Goal: Transaction & Acquisition: Purchase product/service

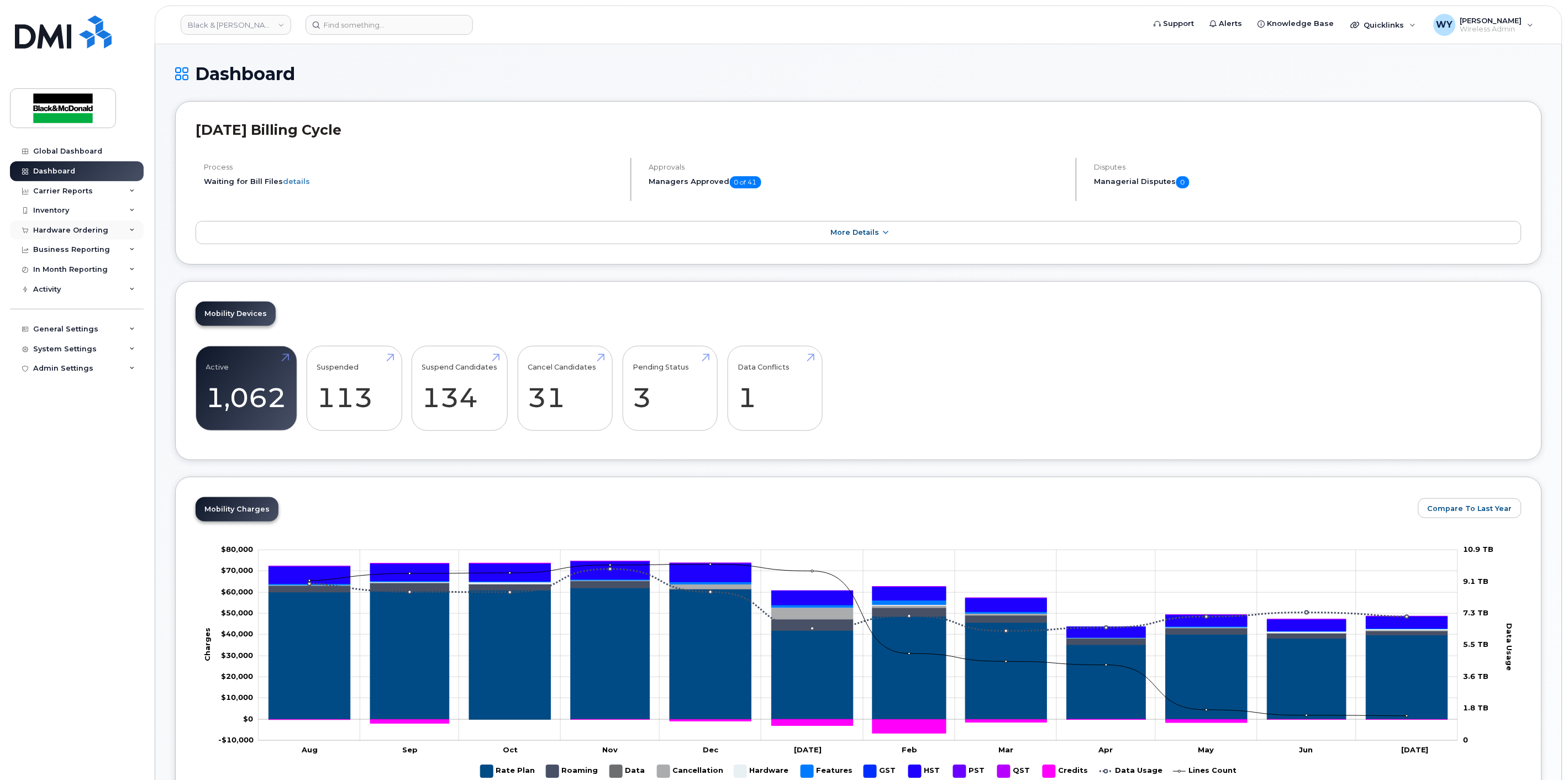
click at [66, 228] on div "Hardware Ordering" at bounding box center [71, 230] width 75 height 9
click at [68, 267] on link "Orders" at bounding box center [87, 272] width 115 height 21
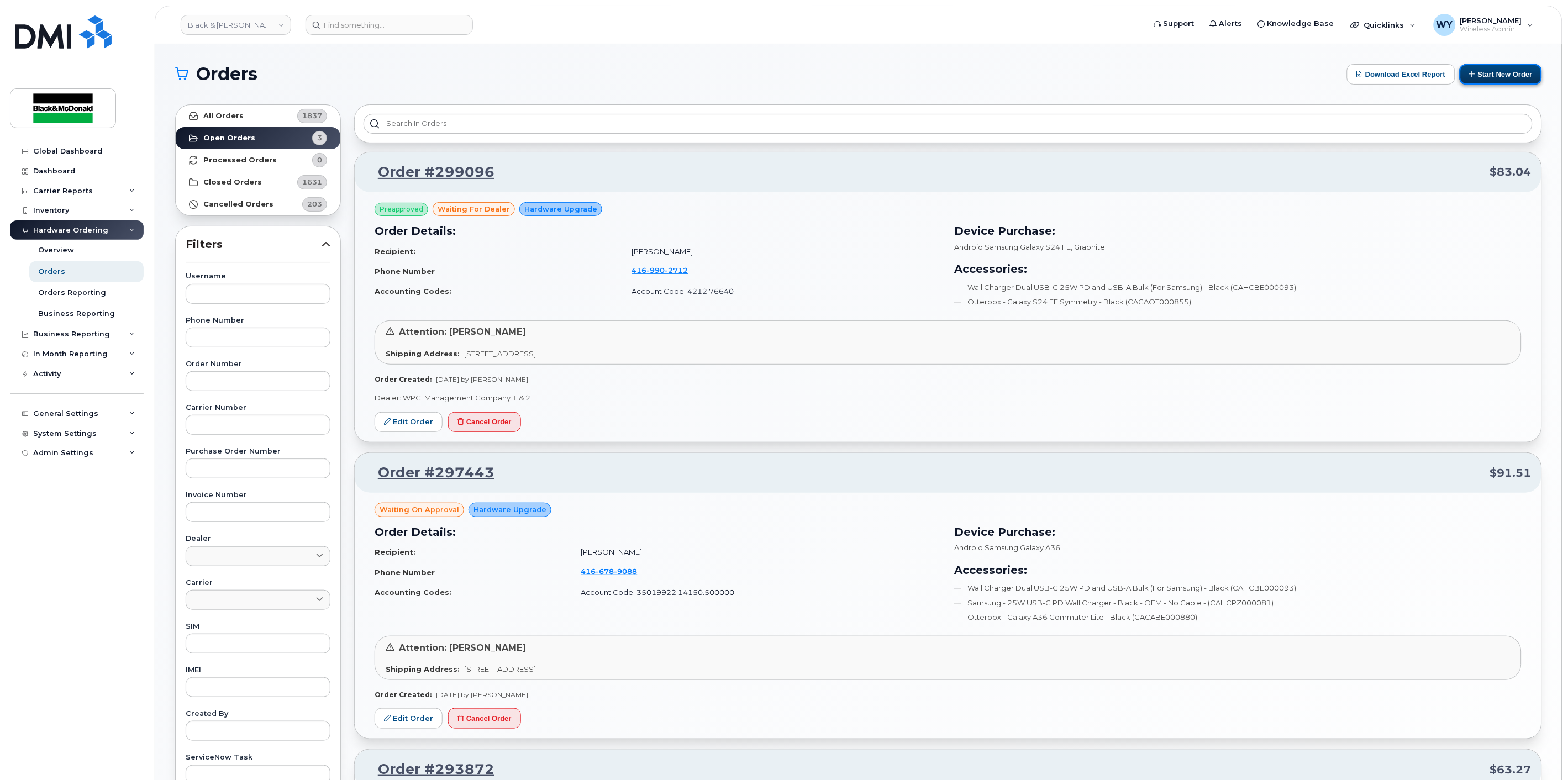
click at [1509, 79] on button "Start New Order" at bounding box center [1500, 74] width 82 height 21
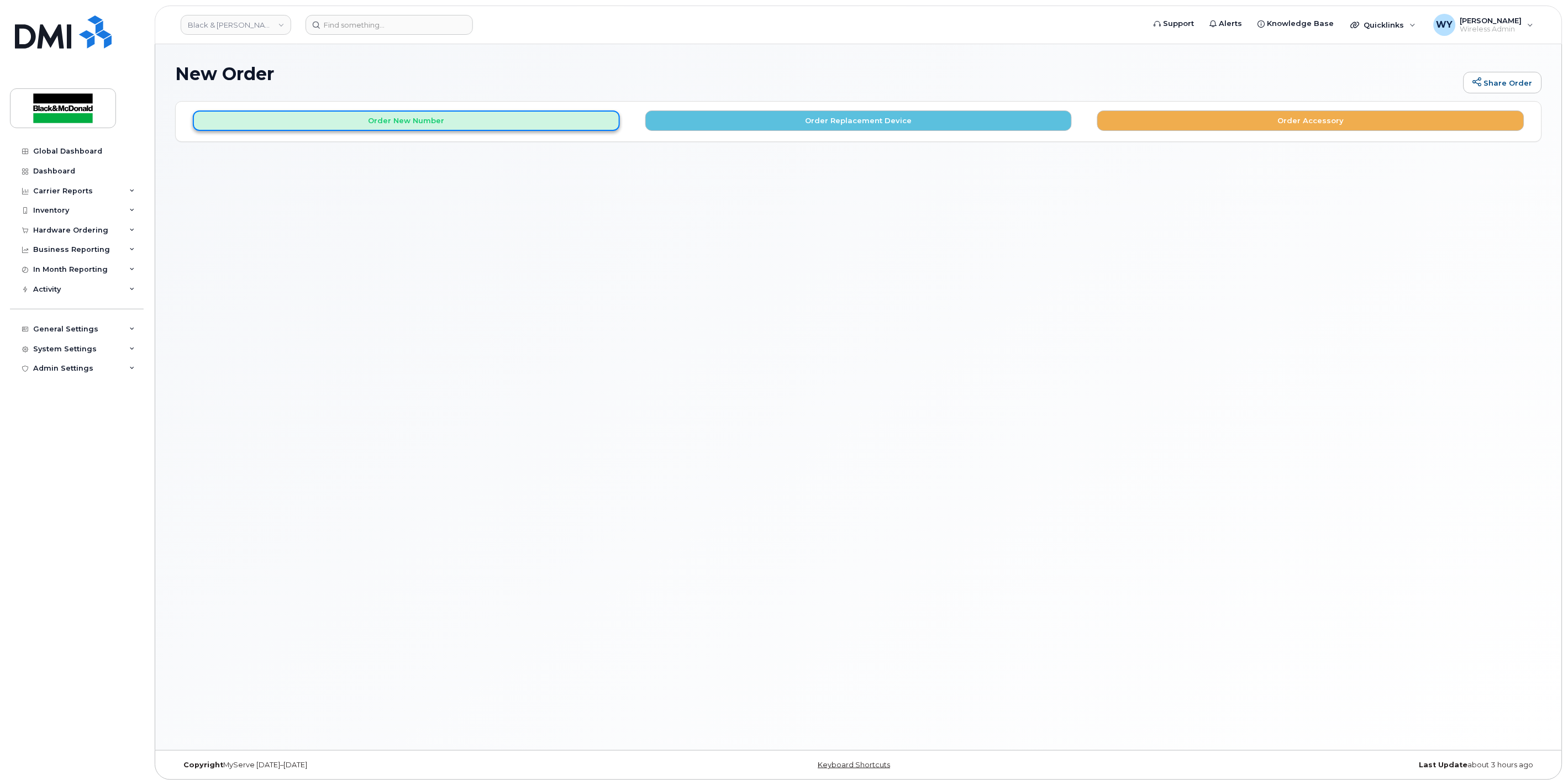
click at [536, 115] on button "Order New Number" at bounding box center [406, 120] width 427 height 21
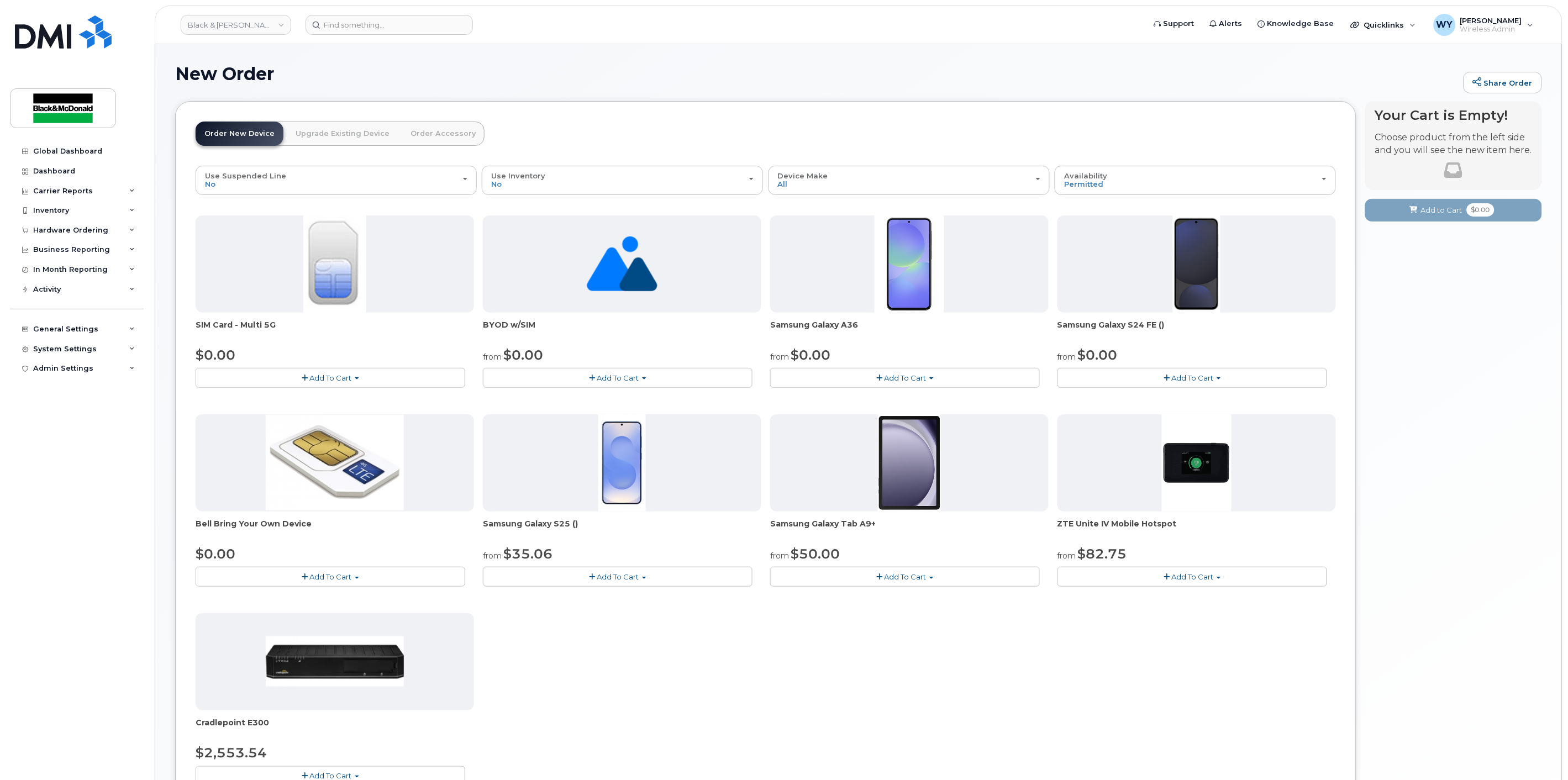
drag, startPoint x: 886, startPoint y: 524, endPoint x: 761, endPoint y: 523, distance: 125.0
click at [761, 523] on div "SIM Card - Multi 5G $0.00 Add To Cart $0.00 - New Activation BYOD w/SIM from $0…" at bounding box center [765, 508] width 1140 height 587
click at [797, 523] on span "Samsung Galaxy Tab A9+" at bounding box center [909, 529] width 278 height 22
drag, startPoint x: 876, startPoint y: 523, endPoint x: 771, endPoint y: 522, distance: 105.0
click at [771, 522] on span "Samsung Galaxy Tab A9+" at bounding box center [909, 529] width 278 height 22
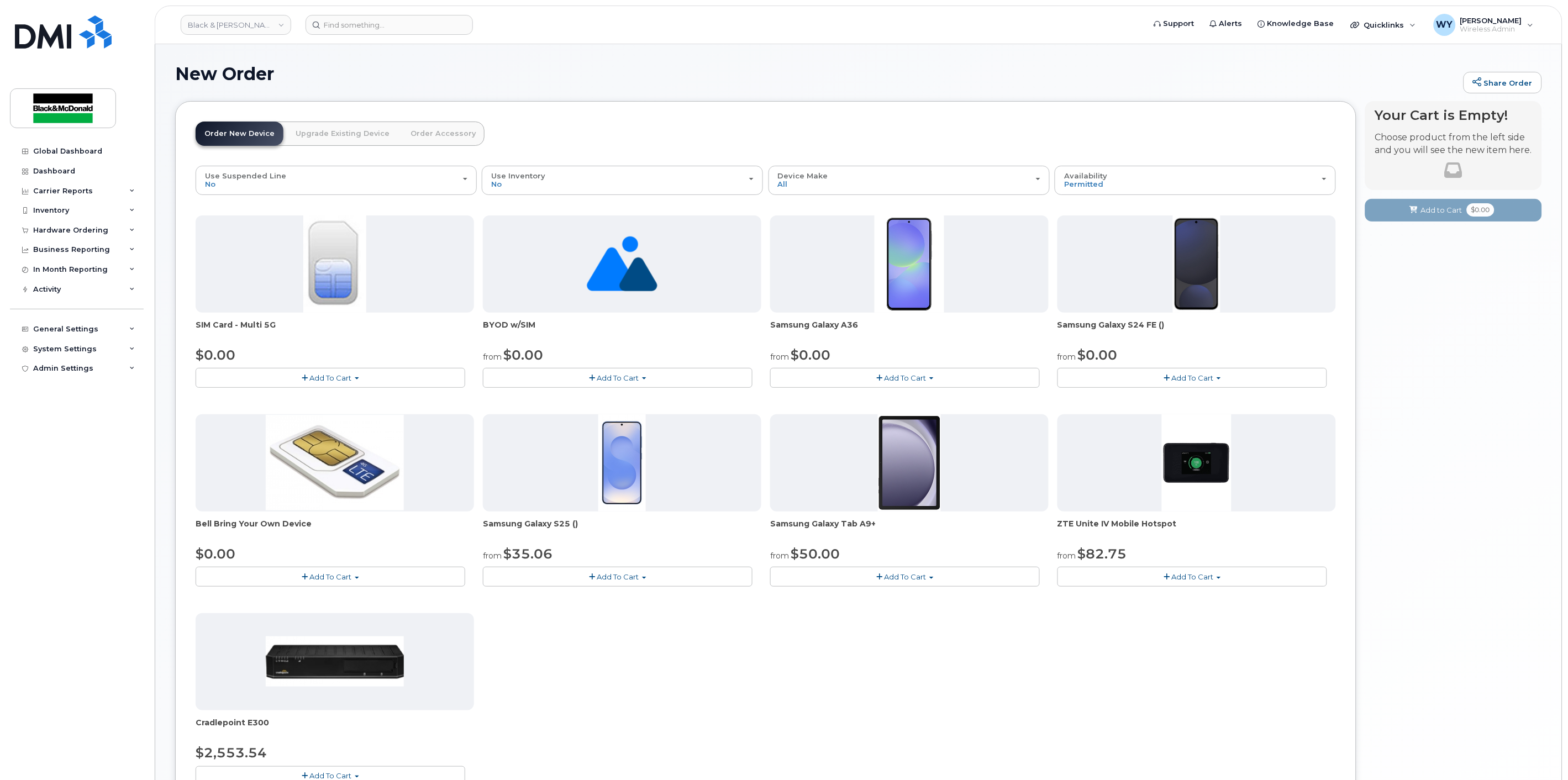
copy span "Samsung Galaxy Tab A9+"
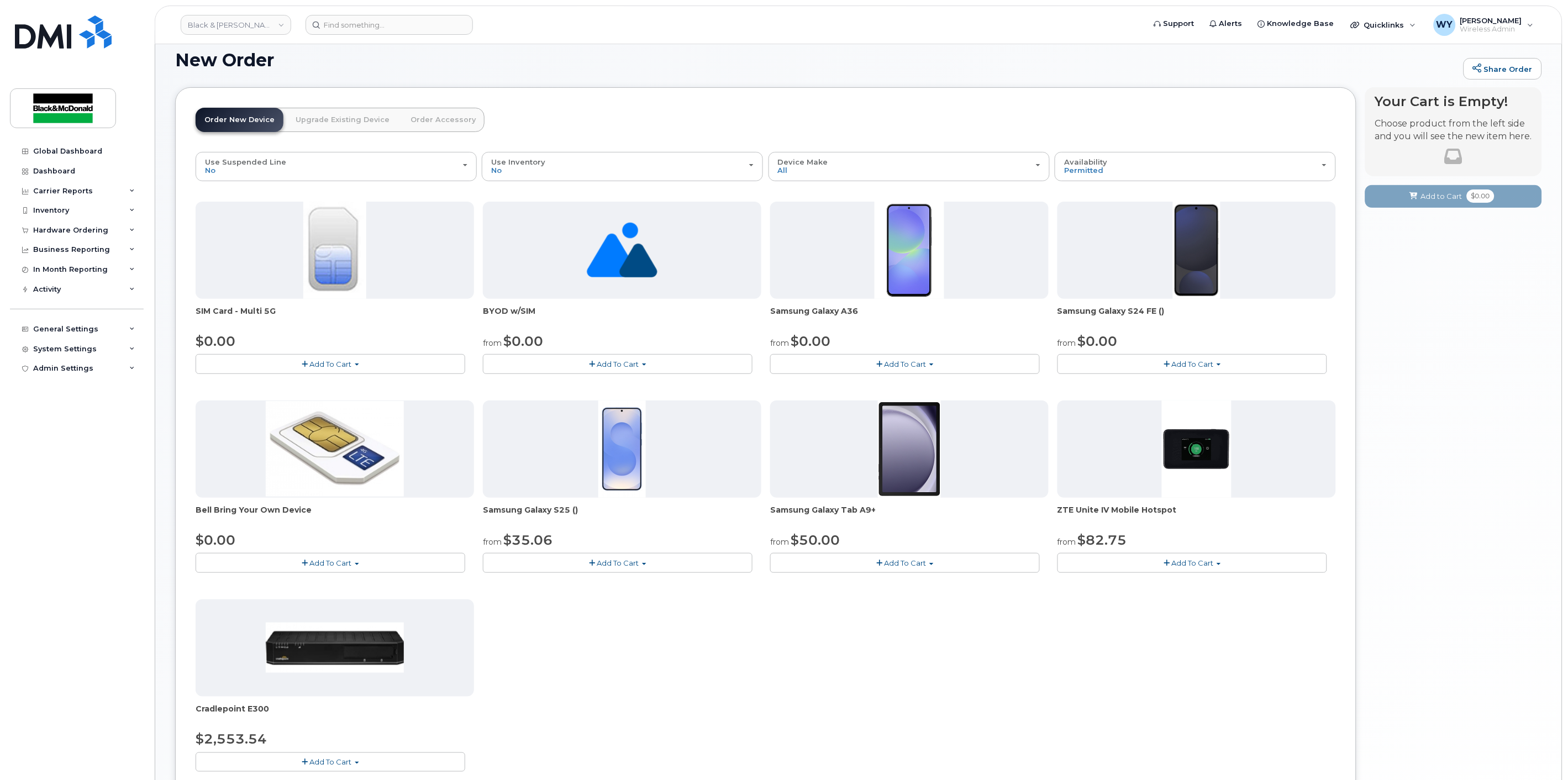
scroll to position [15, 0]
copy span "Samsung Galaxy Tab A9+"
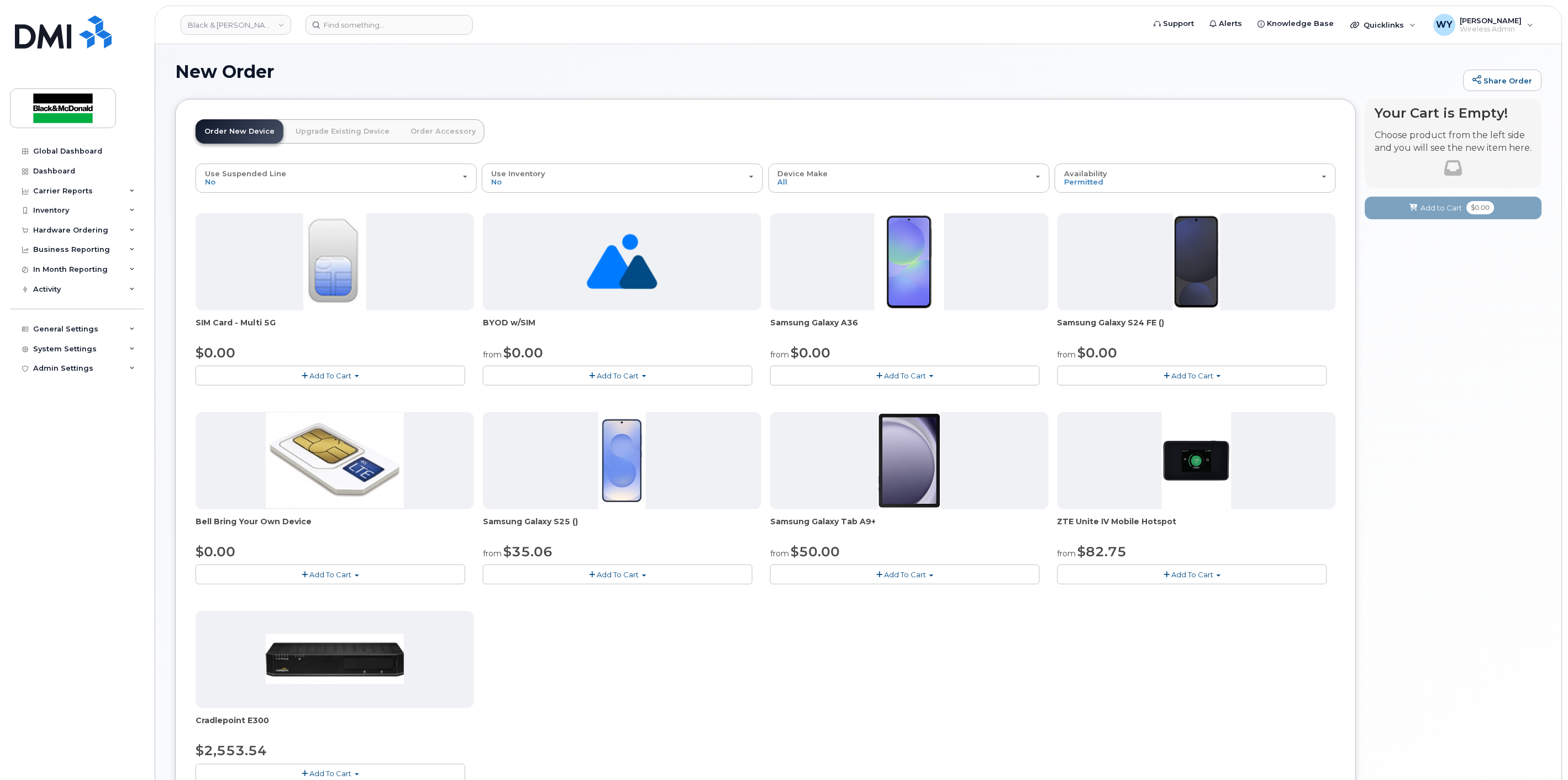
scroll to position [0, 0]
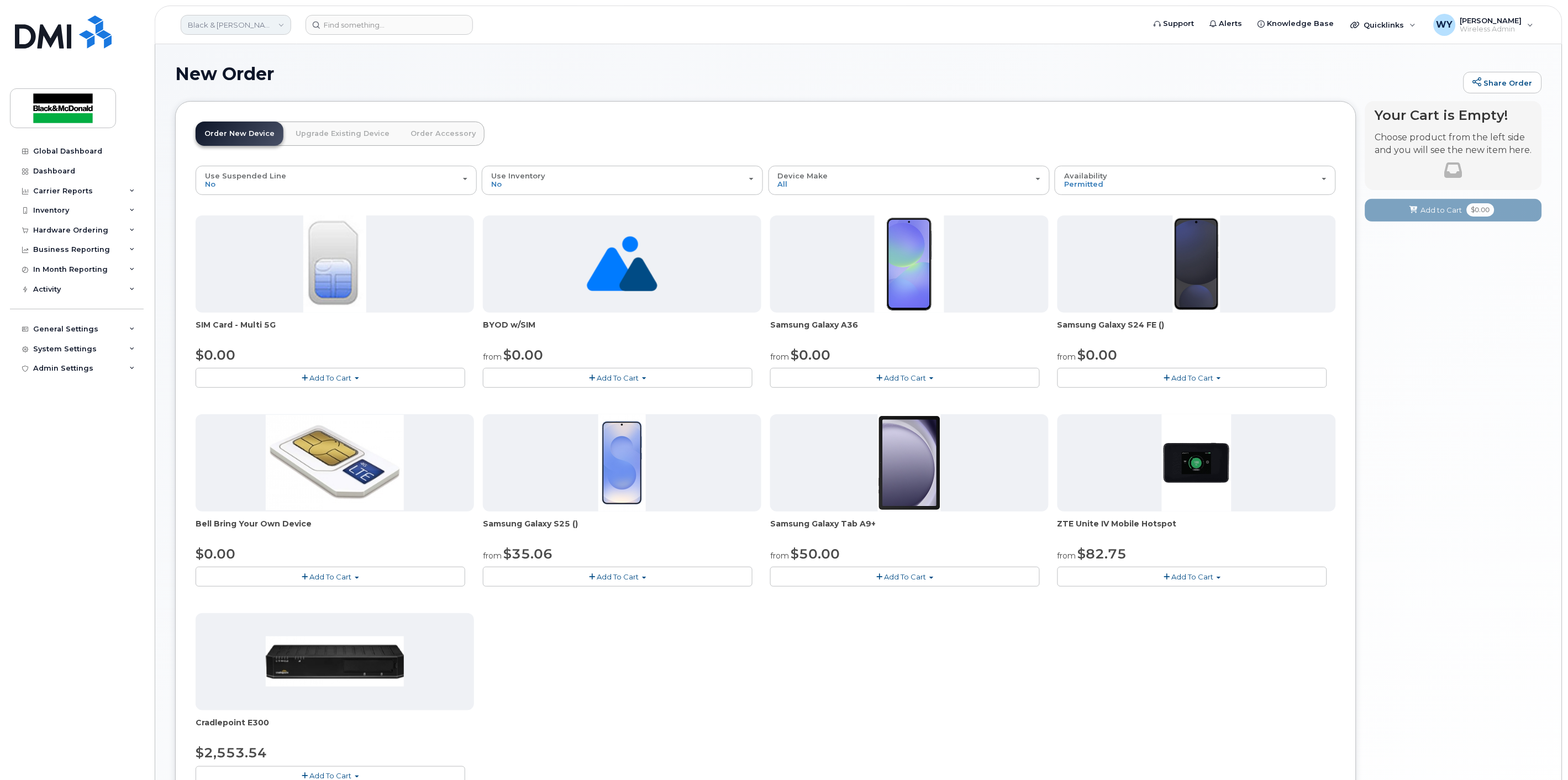
click at [246, 24] on link "Black & [PERSON_NAME]" at bounding box center [236, 25] width 111 height 20
click at [63, 230] on div "Hardware Ordering" at bounding box center [71, 230] width 75 height 9
click at [61, 272] on div "Orders" at bounding box center [51, 272] width 27 height 10
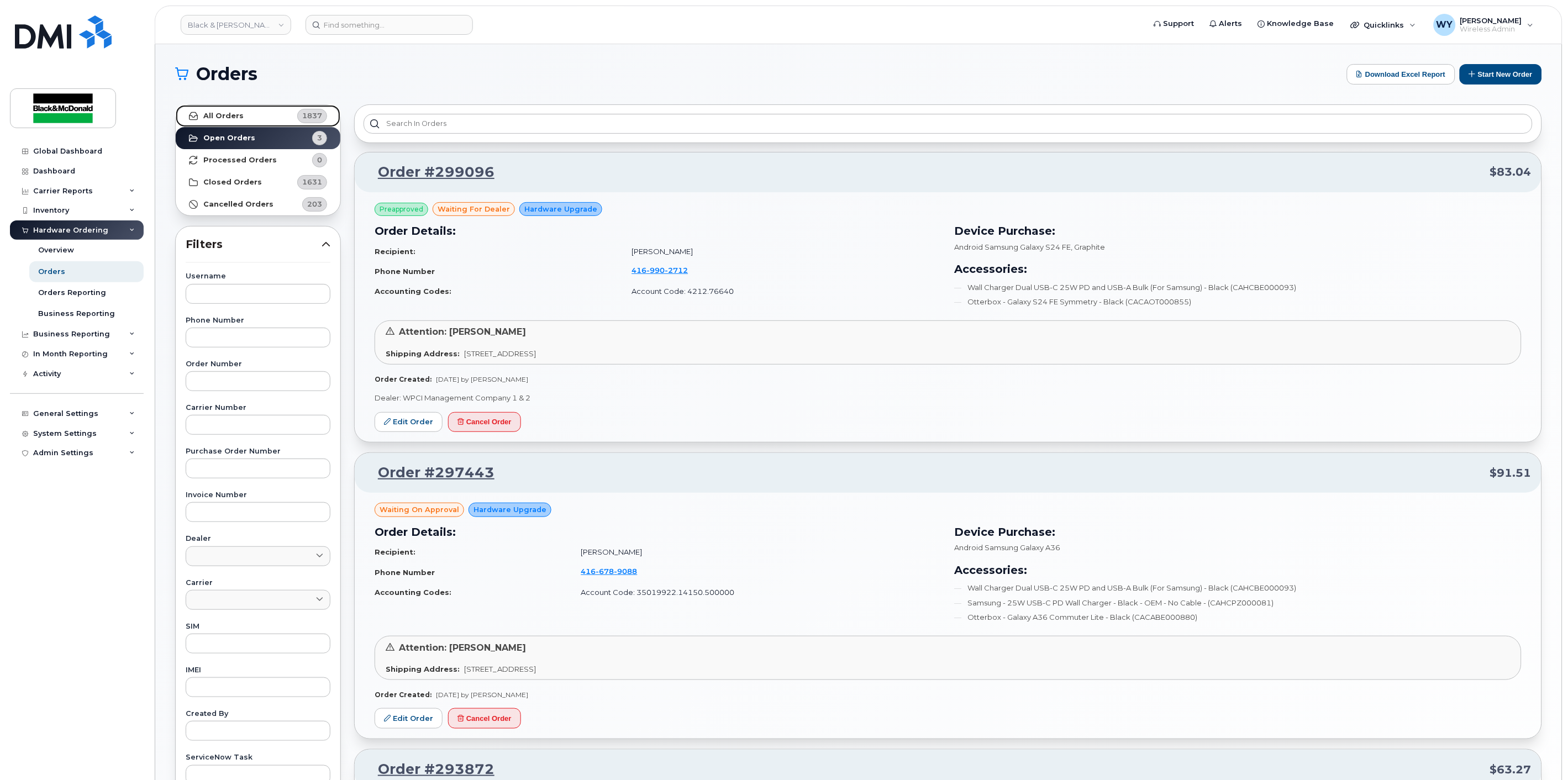
click at [262, 123] on link "All Orders 1837" at bounding box center [258, 116] width 165 height 22
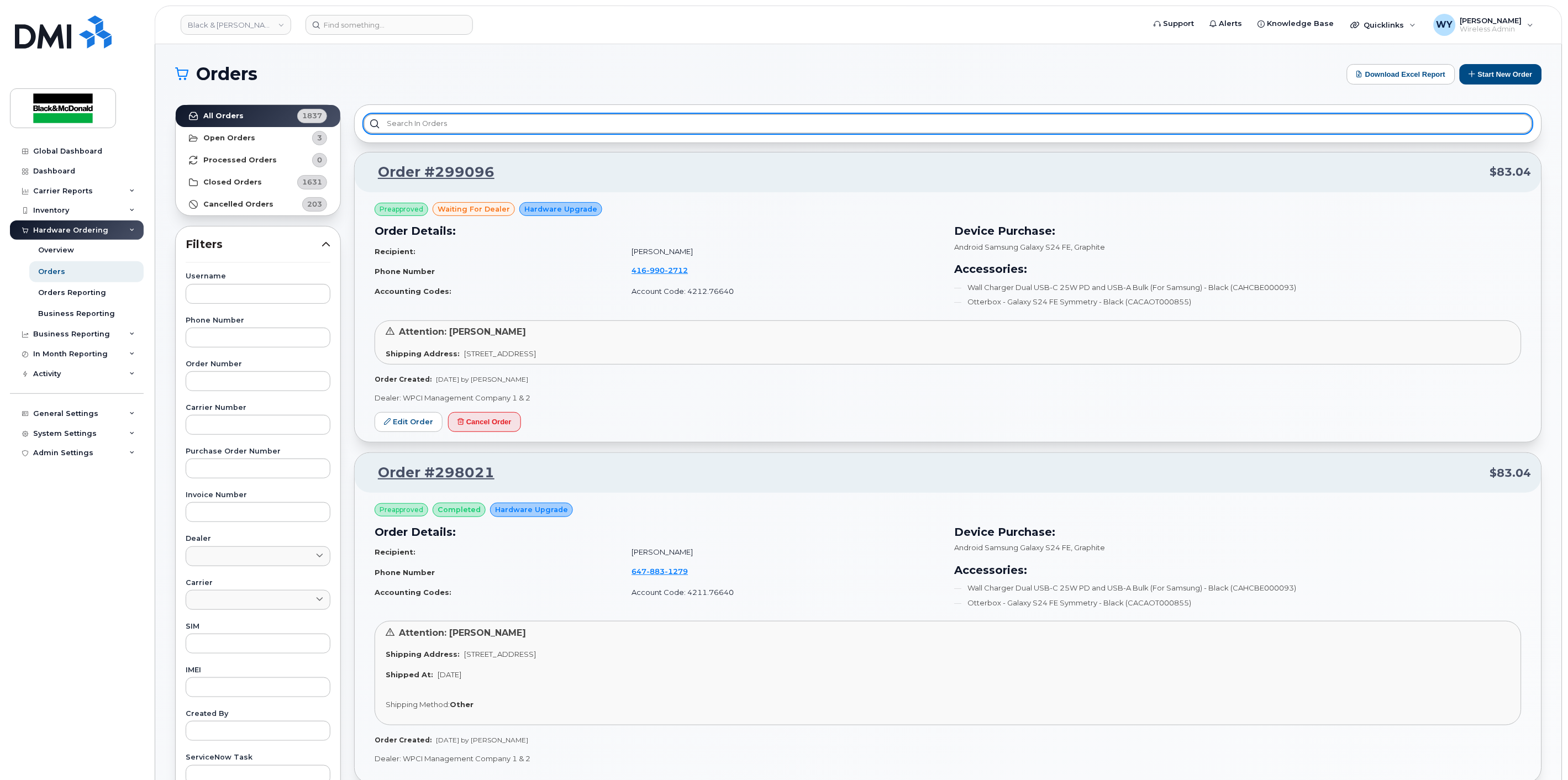
click at [481, 122] on input "text" at bounding box center [948, 123] width 1169 height 20
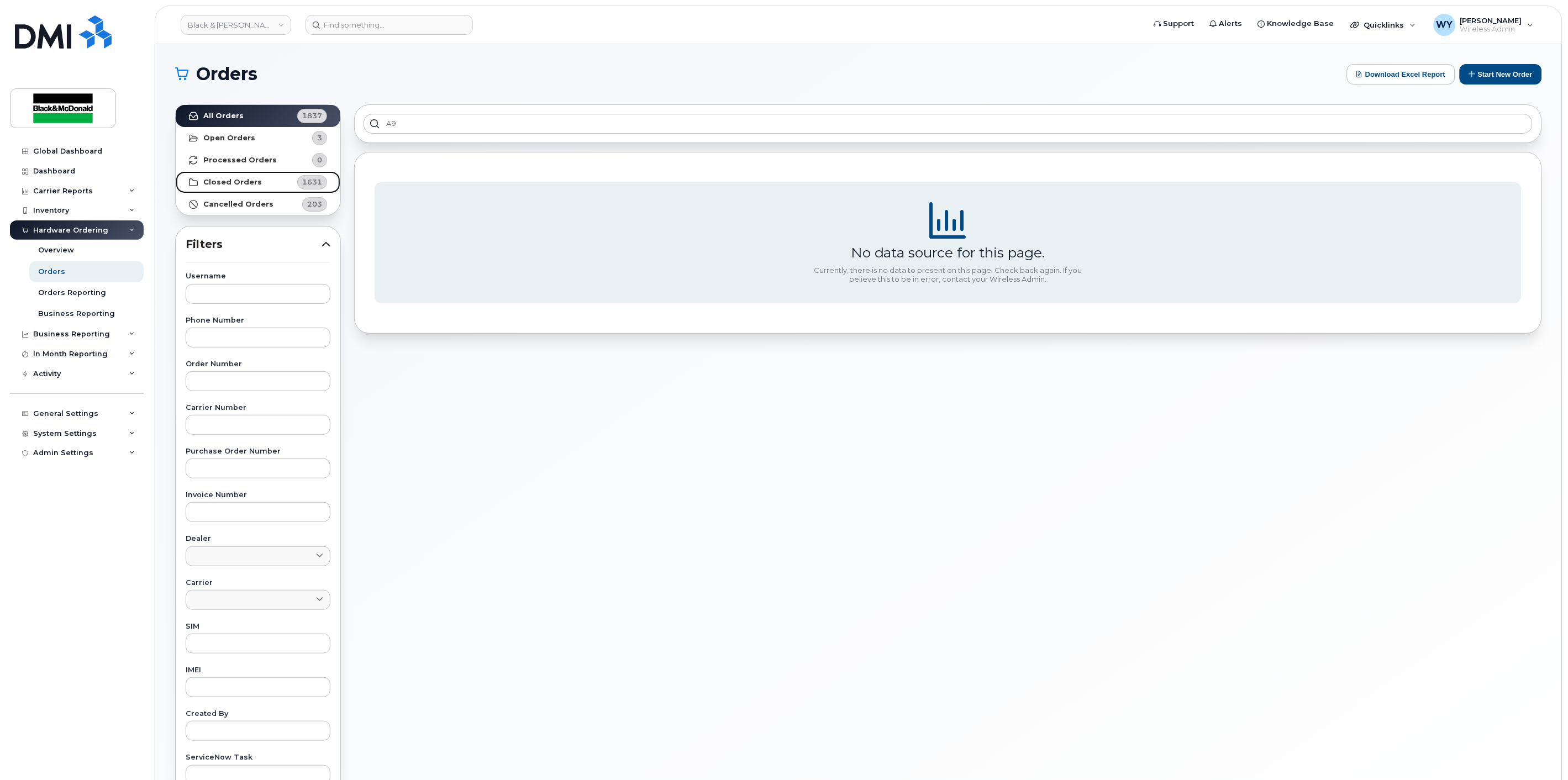
click at [260, 181] on link "Closed Orders 1631" at bounding box center [258, 182] width 165 height 22
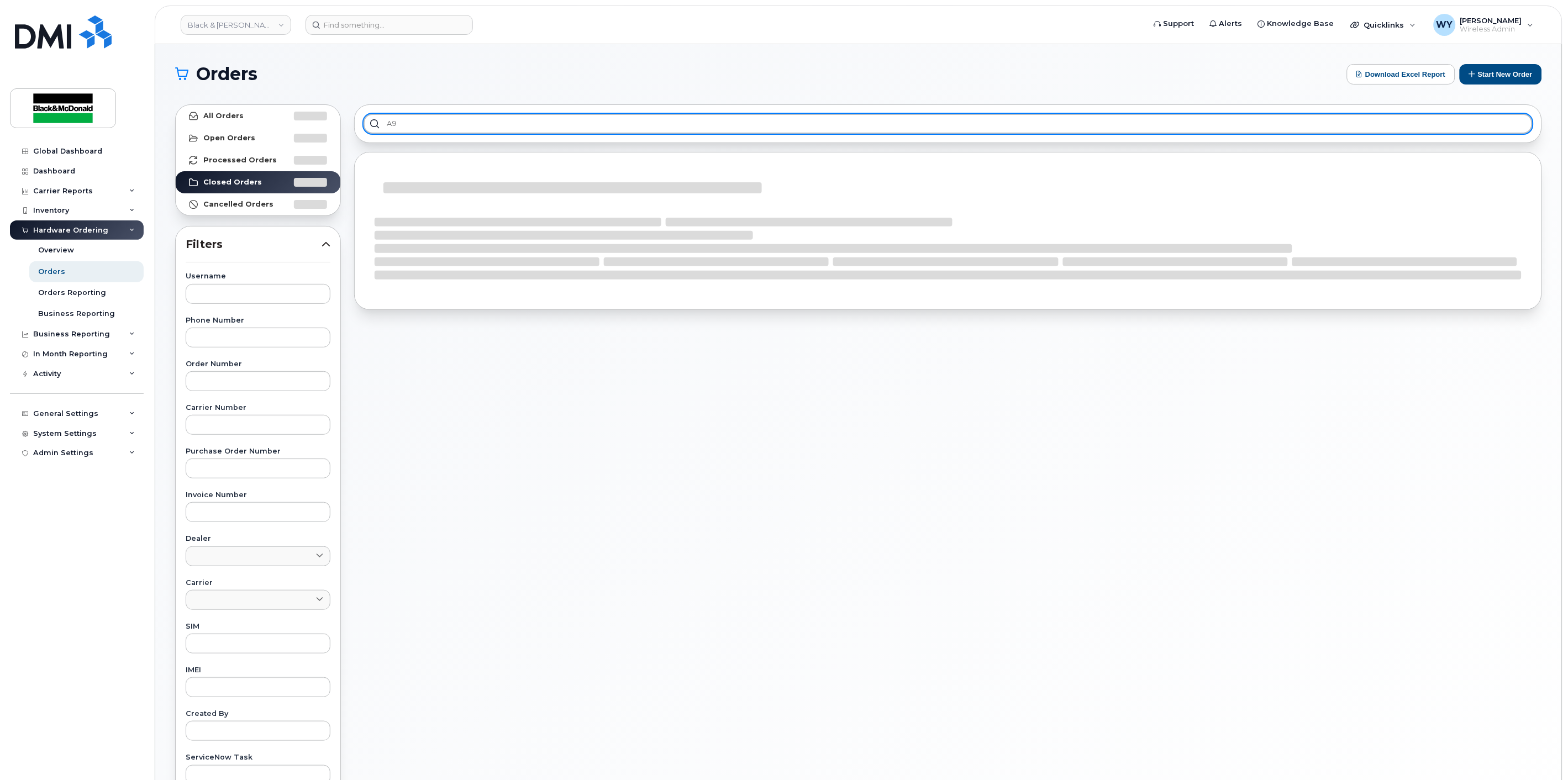
click at [487, 125] on input "a9" at bounding box center [948, 123] width 1169 height 20
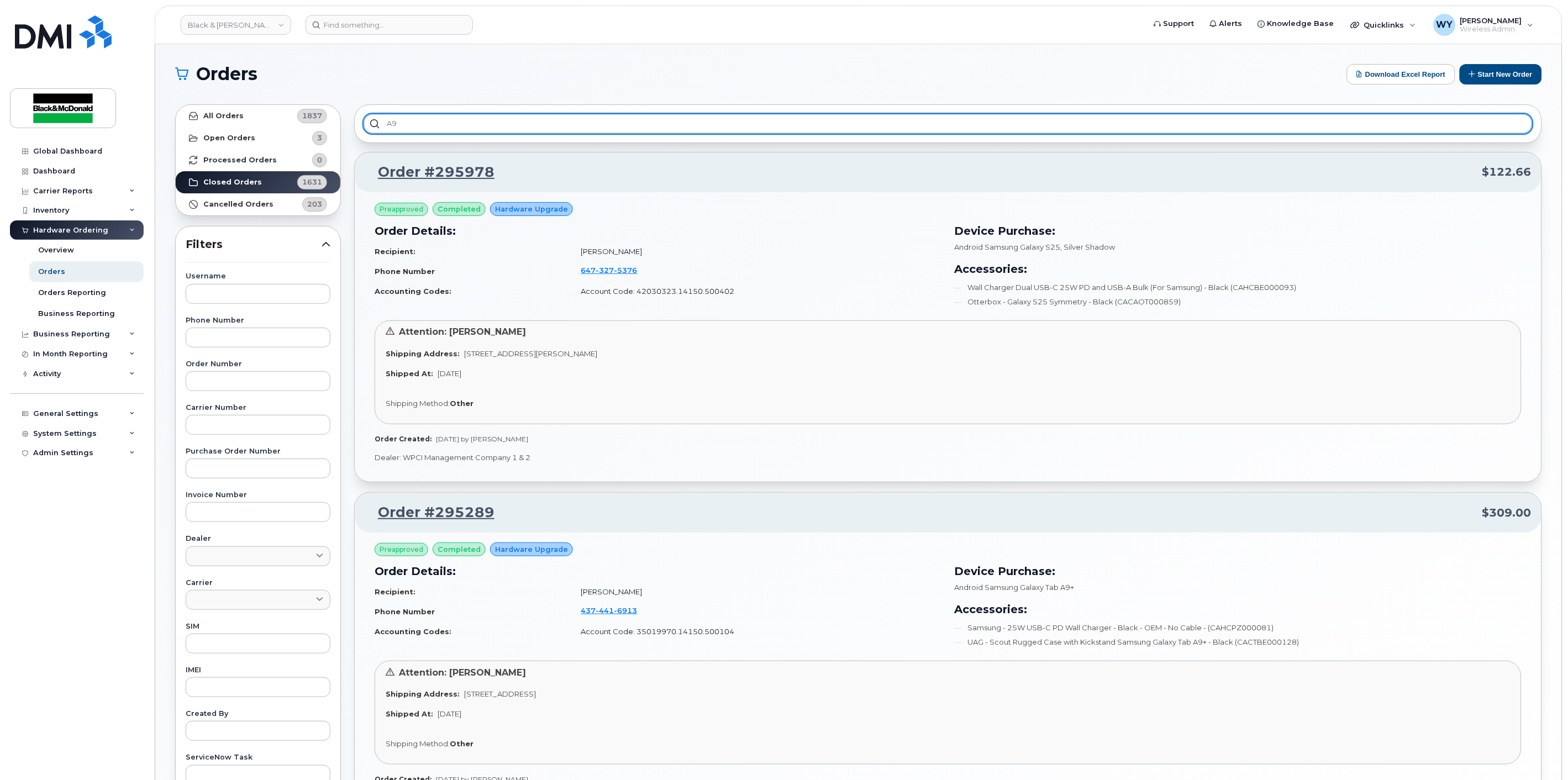
type input "a"
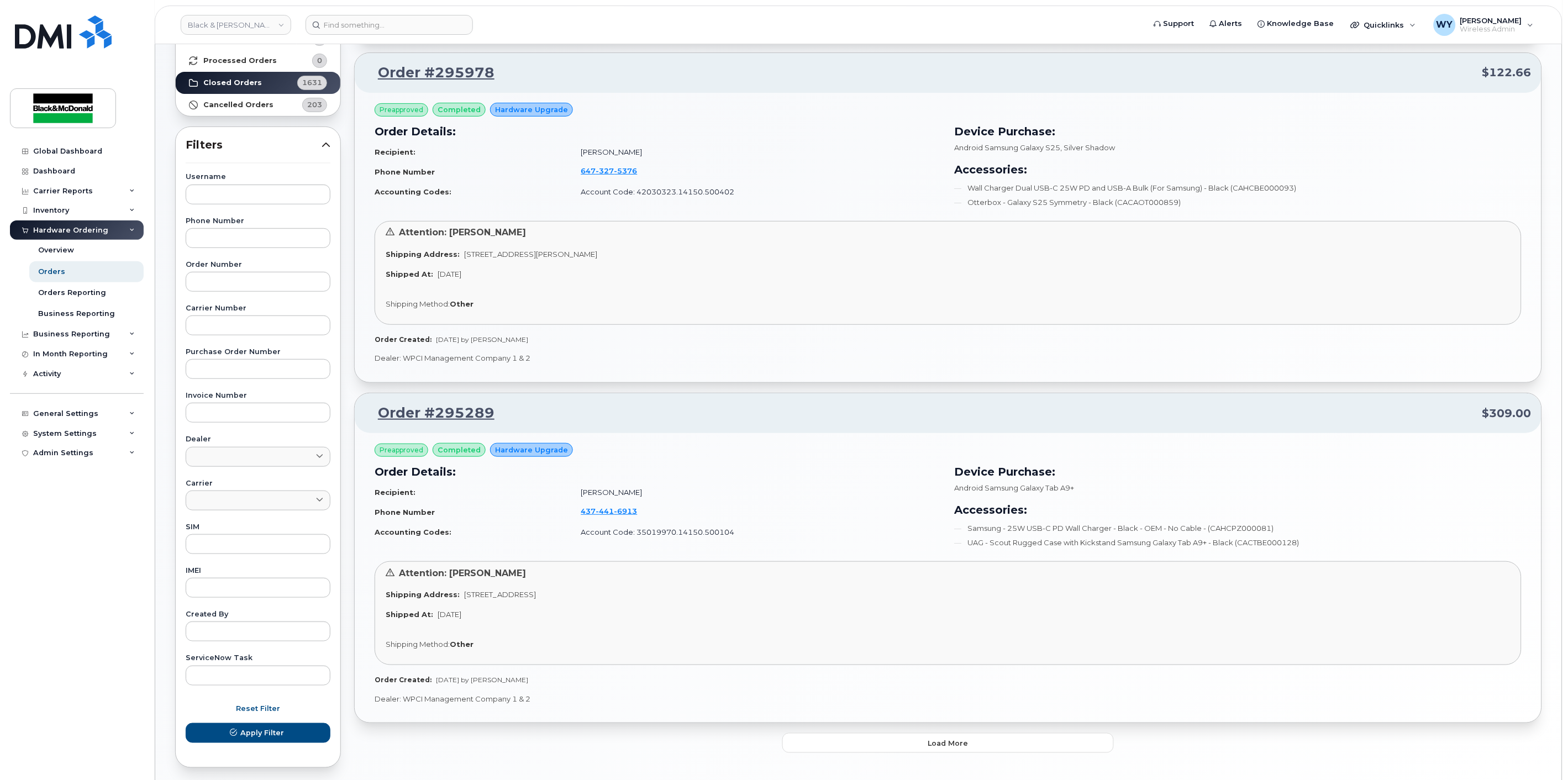
scroll to position [122, 0]
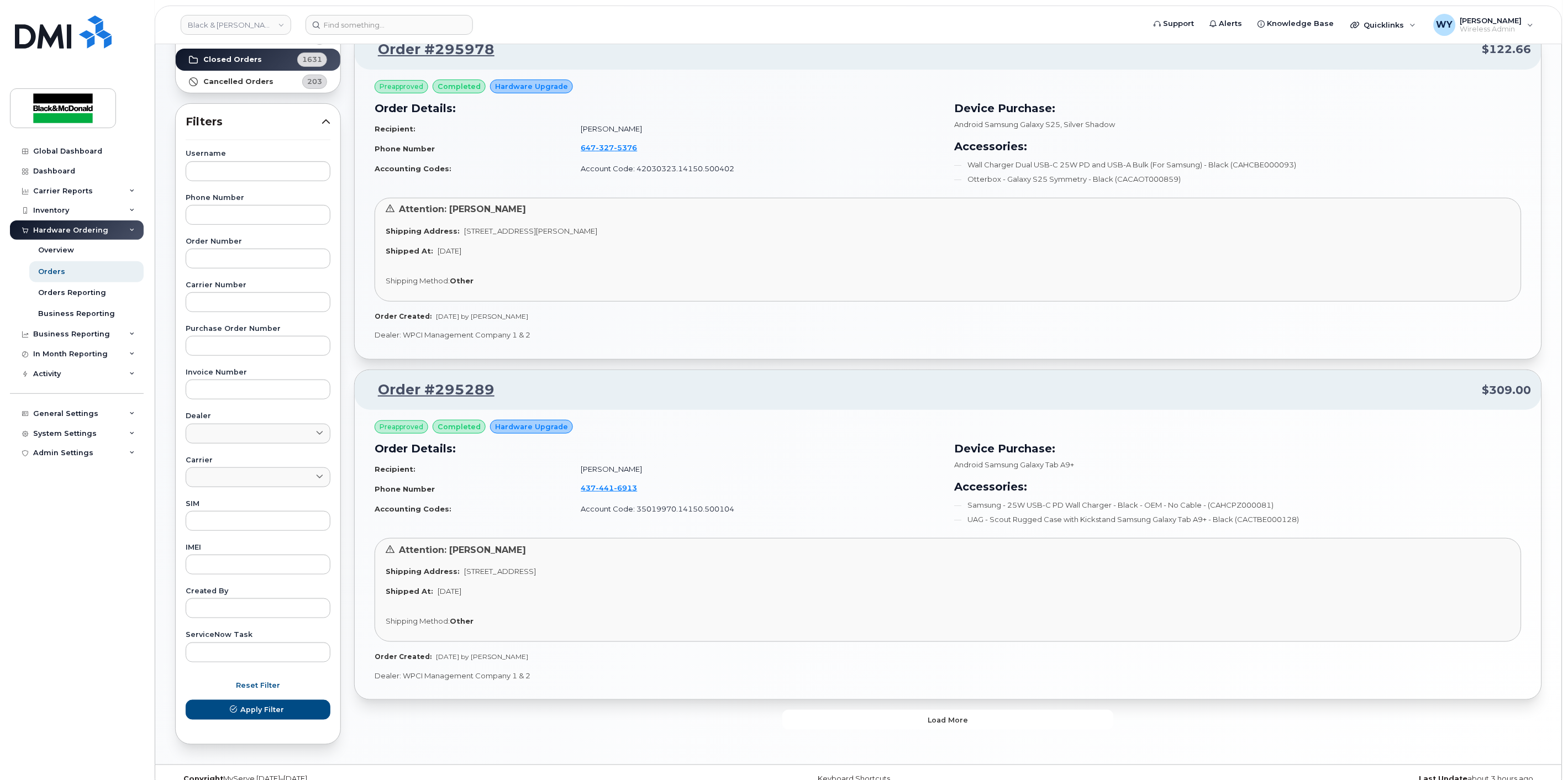
click at [1002, 719] on button "Load more" at bounding box center [948, 720] width 332 height 20
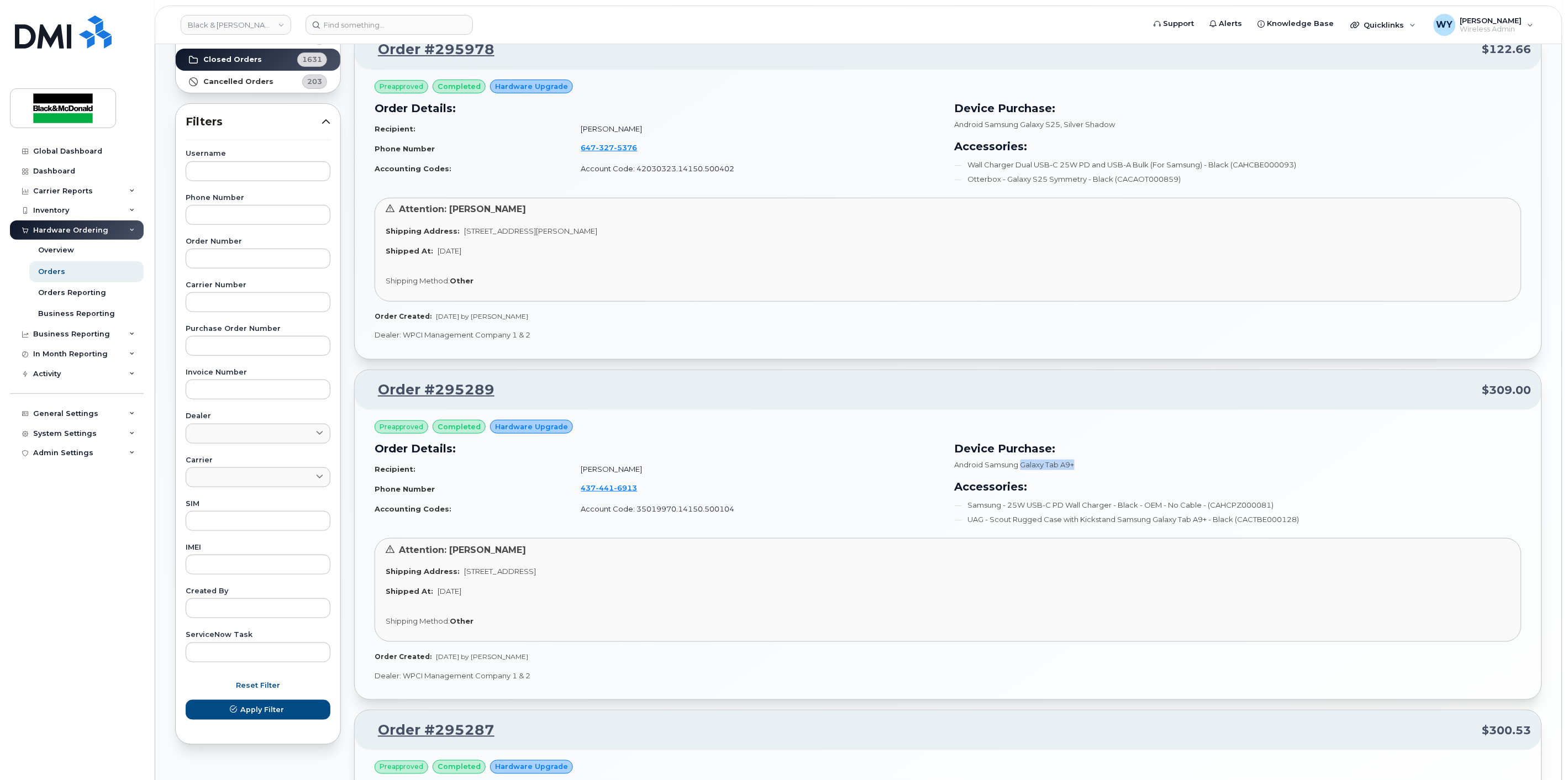
drag, startPoint x: 1024, startPoint y: 465, endPoint x: 1085, endPoint y: 466, distance: 61.0
click at [1085, 466] on div "Android Samsung Galaxy Tab A9+" at bounding box center [1238, 464] width 567 height 11
copy span "Galaxy Tab A9+"
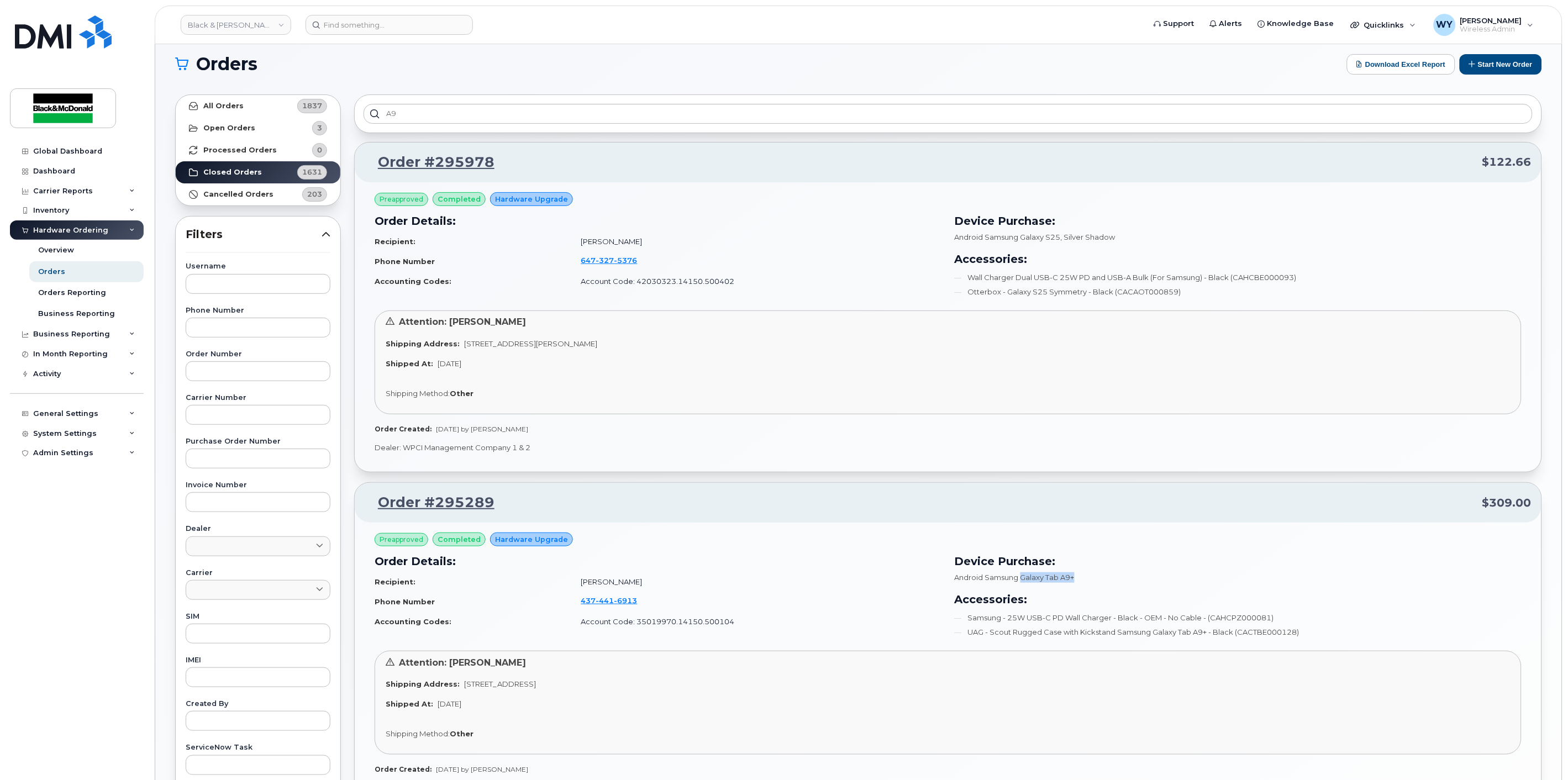
scroll to position [0, 0]
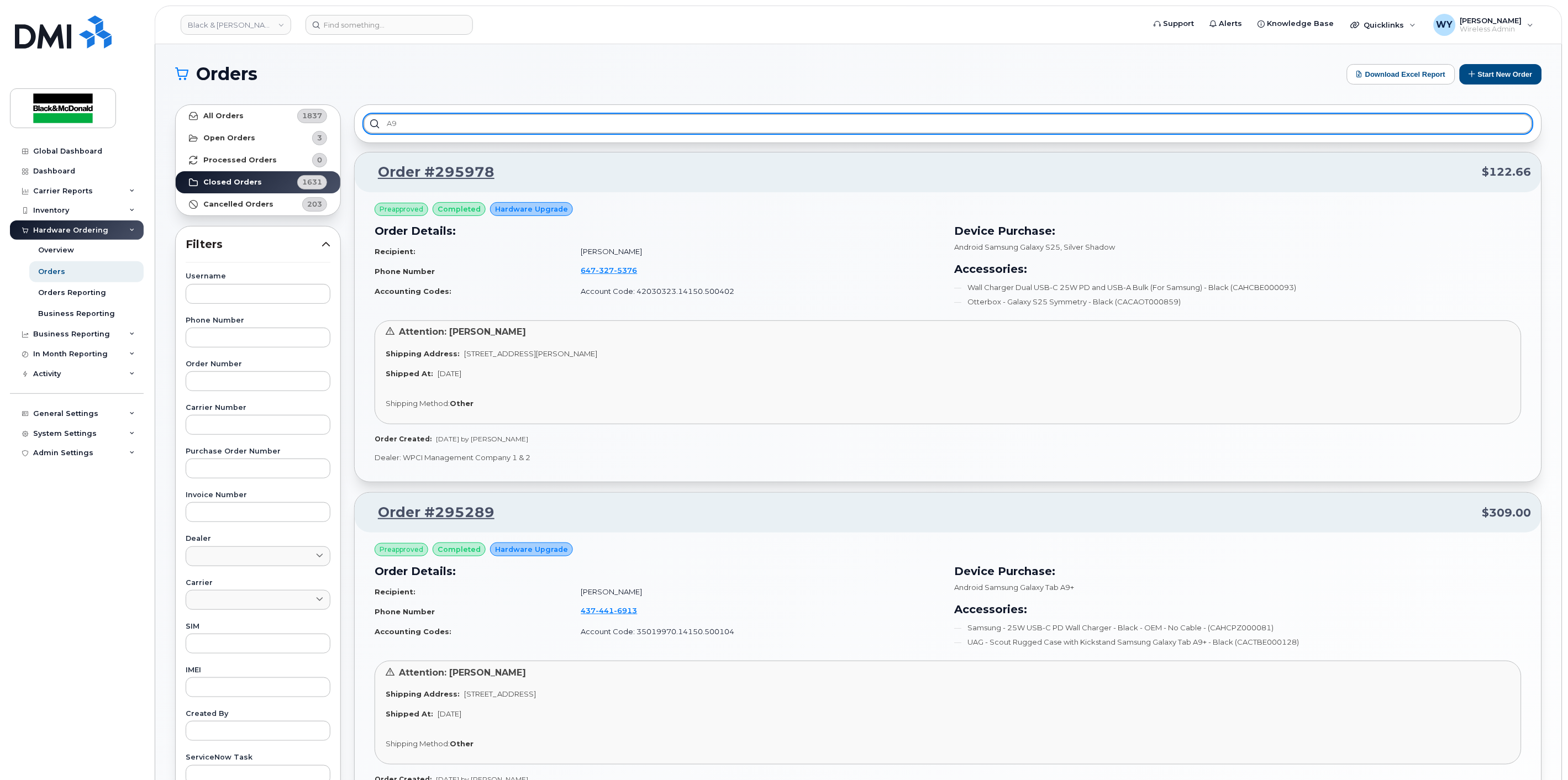
drag, startPoint x: 648, startPoint y: 131, endPoint x: 77, endPoint y: 72, distance: 574.0
click at [155, 72] on div "Black & [PERSON_NAME] Support Alerts Knowledge Base Quicklinks Suspend / Cancel…" at bounding box center [858, 631] width 1406 height 1173
paste input "Galaxy Tab A9+"
type input "Galaxy Tab A9+"
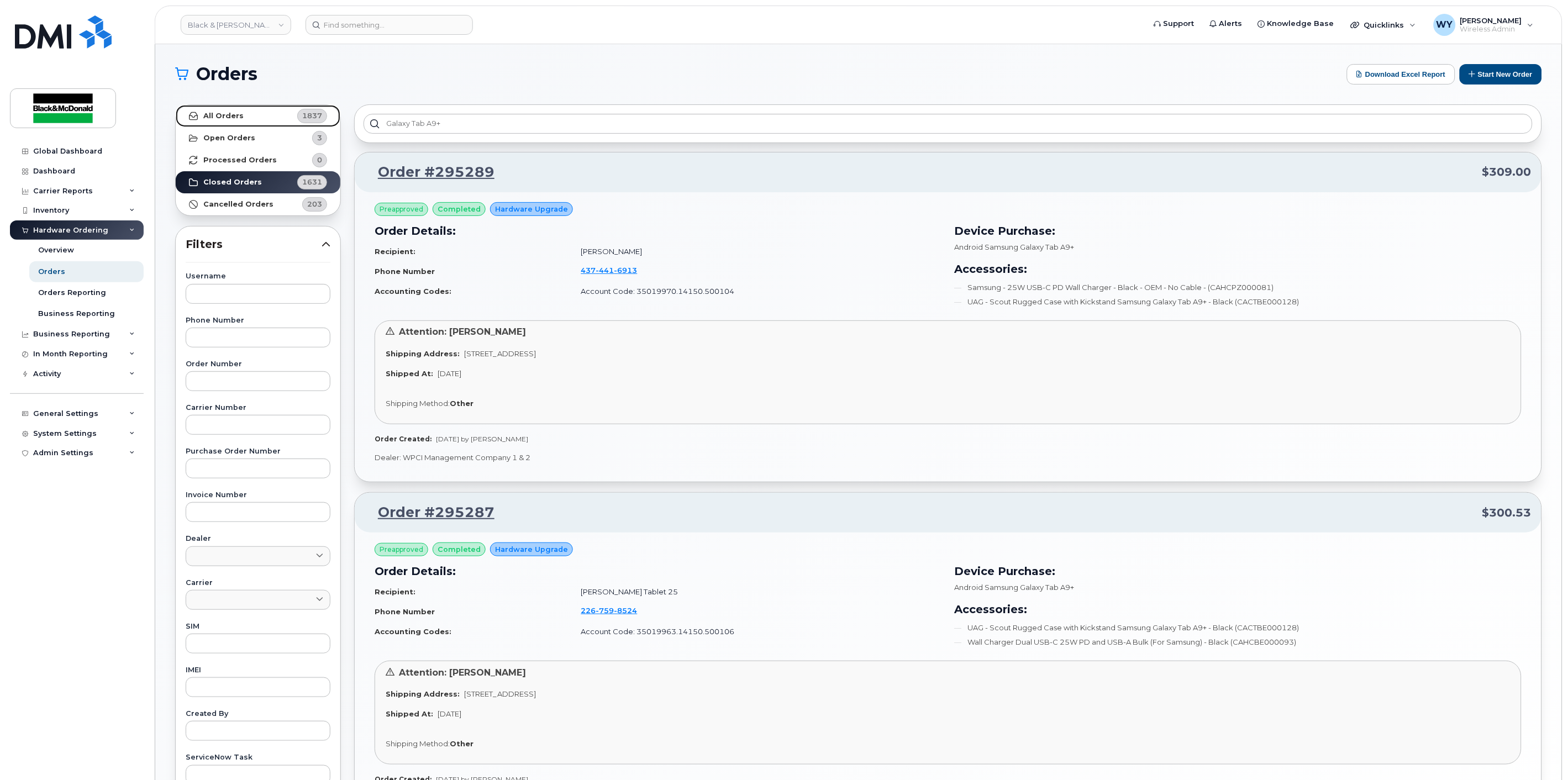
click at [234, 116] on strong "All Orders" at bounding box center [223, 116] width 40 height 9
